Goal: Information Seeking & Learning: Find contact information

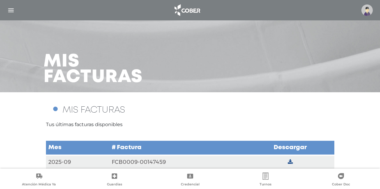
scroll to position [35, 0]
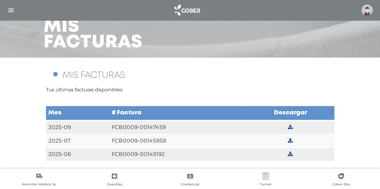
click at [11, 8] on img "button" at bounding box center [11, 11] width 8 height 8
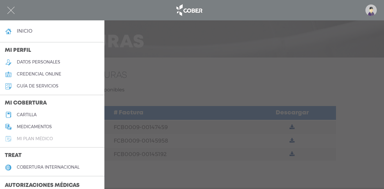
click at [34, 137] on h5 "Mi plan médico" at bounding box center [35, 139] width 36 height 5
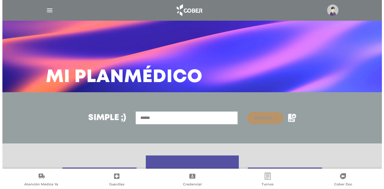
scroll to position [119, 0]
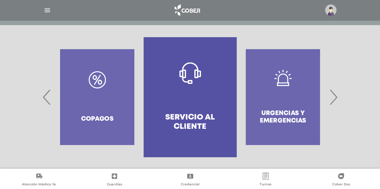
click at [336, 97] on span "›" at bounding box center [333, 97] width 12 height 32
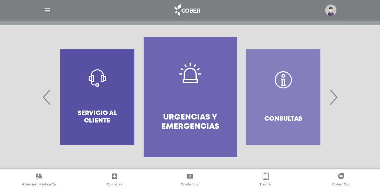
click at [119, 179] on link "Guardias" at bounding box center [114, 180] width 75 height 15
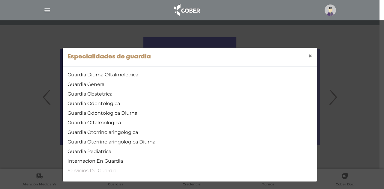
click at [103, 171] on link "Servicios De Guardia" at bounding box center [190, 170] width 245 height 7
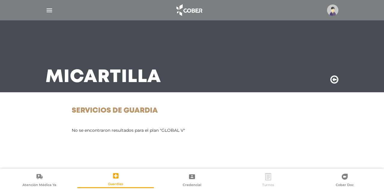
click at [270, 177] on icon at bounding box center [268, 176] width 7 height 7
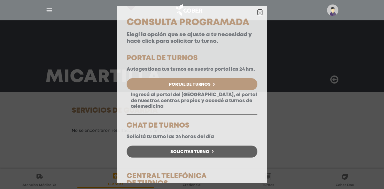
click at [258, 11] on icon "button" at bounding box center [260, 13] width 5 height 5
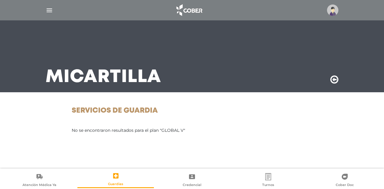
click at [332, 10] on img at bounding box center [332, 10] width 11 height 11
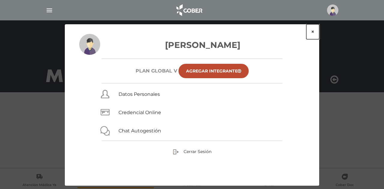
click at [313, 32] on button "×" at bounding box center [312, 31] width 13 height 15
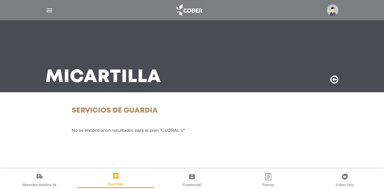
click at [51, 11] on img "button" at bounding box center [50, 11] width 8 height 8
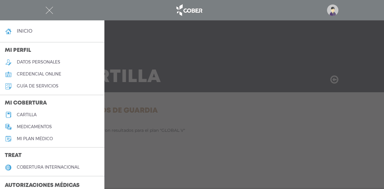
click at [52, 86] on h5 "guía de servicios" at bounding box center [38, 86] width 42 height 5
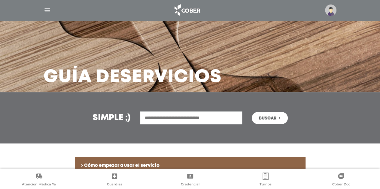
click at [48, 11] on img "button" at bounding box center [48, 11] width 8 height 8
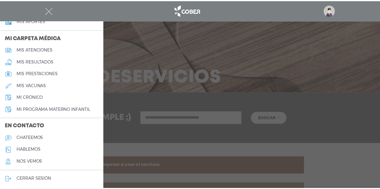
scroll to position [273, 0]
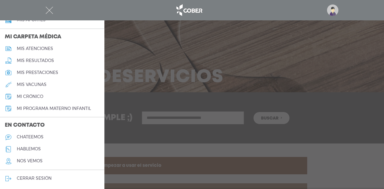
click at [30, 163] on h5 "nos vemos" at bounding box center [30, 161] width 26 height 5
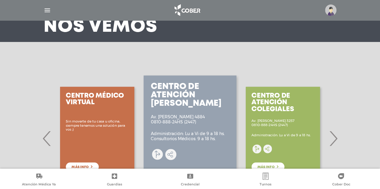
scroll to position [104, 0]
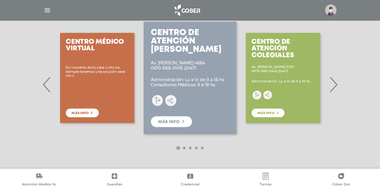
click at [335, 84] on span "›" at bounding box center [333, 84] width 12 height 32
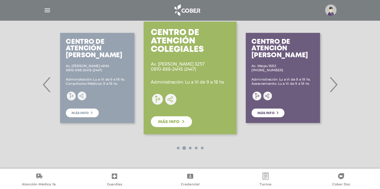
click at [335, 84] on span "›" at bounding box center [333, 84] width 12 height 32
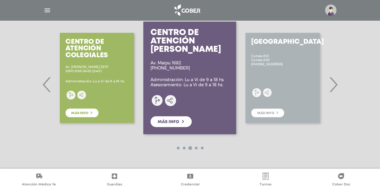
click at [335, 84] on span "›" at bounding box center [333, 84] width 12 height 32
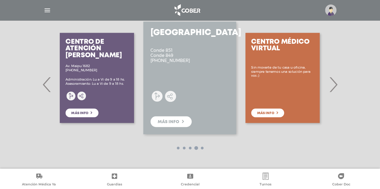
click at [335, 84] on span "›" at bounding box center [333, 84] width 12 height 32
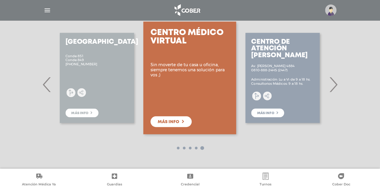
click at [338, 84] on span "›" at bounding box center [333, 84] width 12 height 32
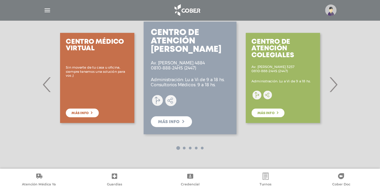
click at [337, 84] on span "›" at bounding box center [333, 84] width 12 height 32
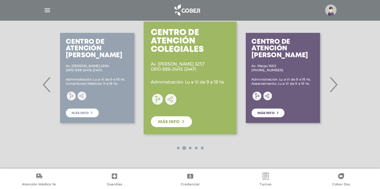
click at [124, 83] on div "Centro de Atención Urquiza Av. Olazábal 4884 0810-888-24HS (2447) Administració…" at bounding box center [97, 78] width 93 height 120
click at [85, 116] on div "Centro de Atención Urquiza Av. Olazábal 4884 0810-888-24HS (2447) Administració…" at bounding box center [97, 78] width 93 height 120
click at [42, 85] on span "‹" at bounding box center [47, 84] width 12 height 32
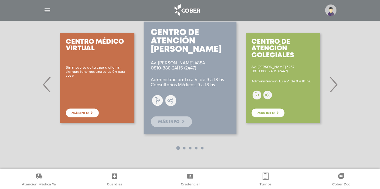
click at [172, 123] on div "Centro de Atención Vicente Lopez Av. Maipu 1682 0810-888-8766 Administración: L…" at bounding box center [375, 78] width 1021 height 120
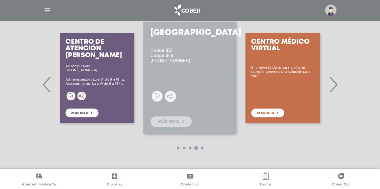
click at [170, 124] on span "Más info" at bounding box center [169, 122] width 22 height 4
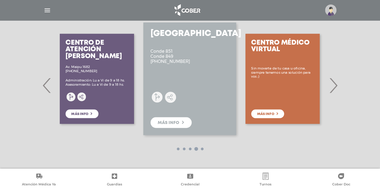
scroll to position [0, 0]
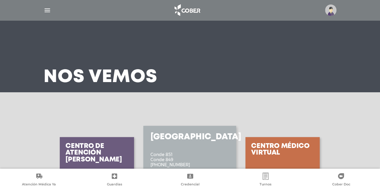
click at [81, 152] on div "Centro de Atención Vicente Lopez Av. Maipu 1682 0810-888-8766 Administración: L…" at bounding box center [96, 182] width 93 height 120
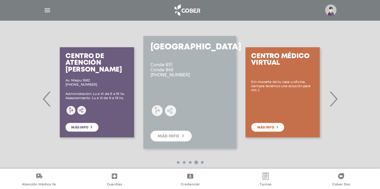
click at [335, 100] on span "›" at bounding box center [333, 99] width 12 height 32
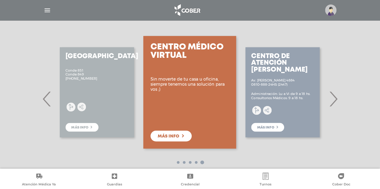
click at [335, 100] on span "›" at bounding box center [333, 99] width 12 height 32
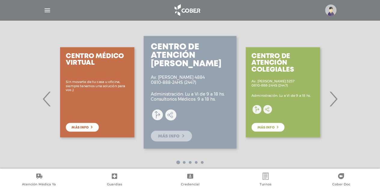
click at [181, 97] on p "Administración: Lu a Vi de 9 a 18 hs. Consultorios Médicos: 9 a 18 hs." at bounding box center [188, 97] width 74 height 10
click at [179, 135] on span "Más info" at bounding box center [169, 136] width 22 height 4
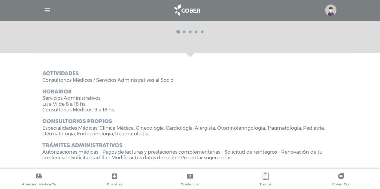
scroll to position [224, 0]
